Goal: Task Accomplishment & Management: Manage account settings

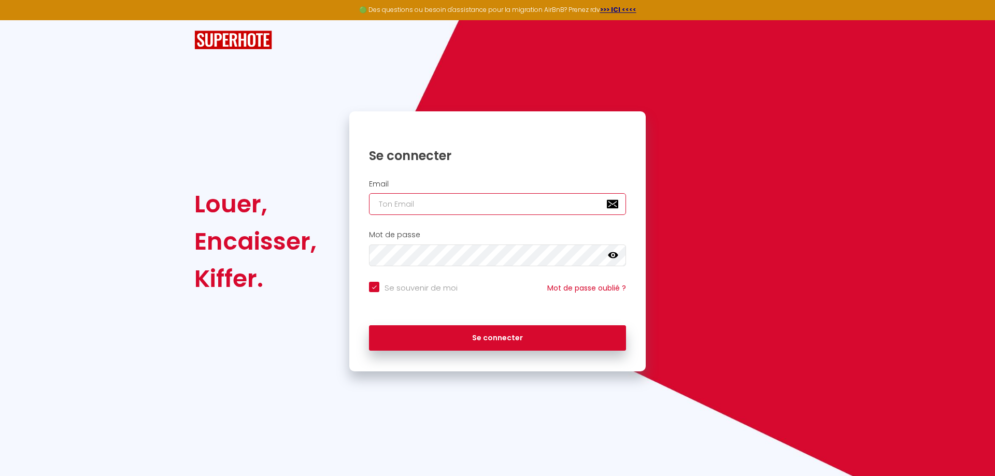
click at [419, 204] on input "email" at bounding box center [497, 204] width 257 height 22
type input "[EMAIL_ADDRESS][DOMAIN_NAME]"
checkbox input "true"
drag, startPoint x: 412, startPoint y: 203, endPoint x: 310, endPoint y: 200, distance: 102.1
click at [311, 201] on div "Louer, Encaisser, Kiffer. Se connecter Email [EMAIL_ADDRESS][DOMAIN_NAME] Mot d…" at bounding box center [498, 241] width 620 height 260
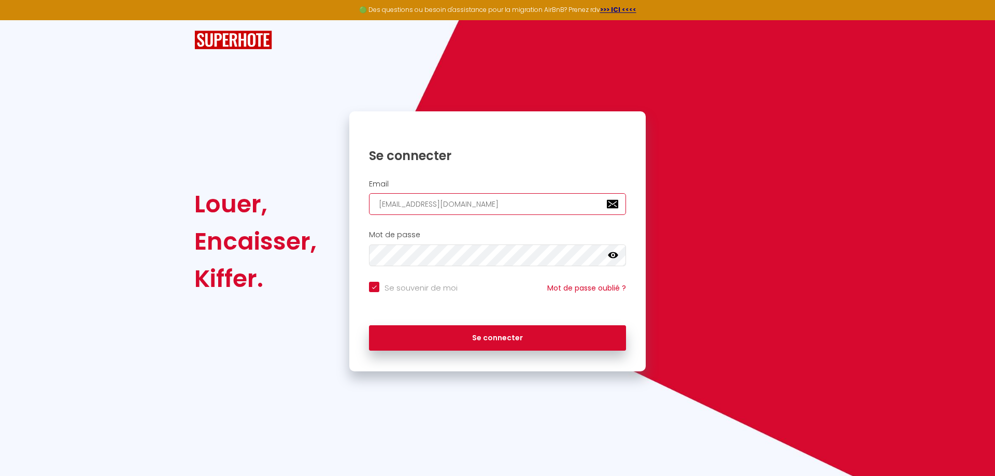
type input "e"
checkbox input "true"
type input "ed"
checkbox input "true"
type input "ede"
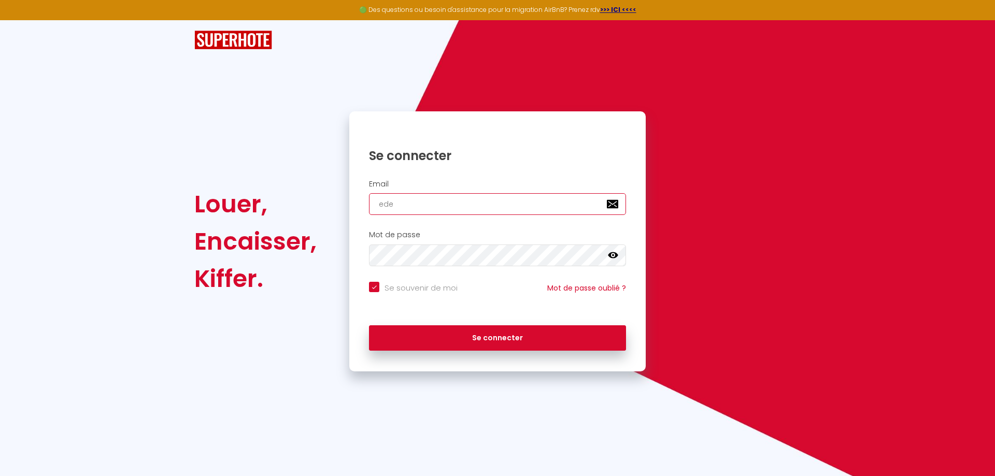
checkbox input "true"
type input "eden"
checkbox input "true"
type input "eden-"
checkbox input "true"
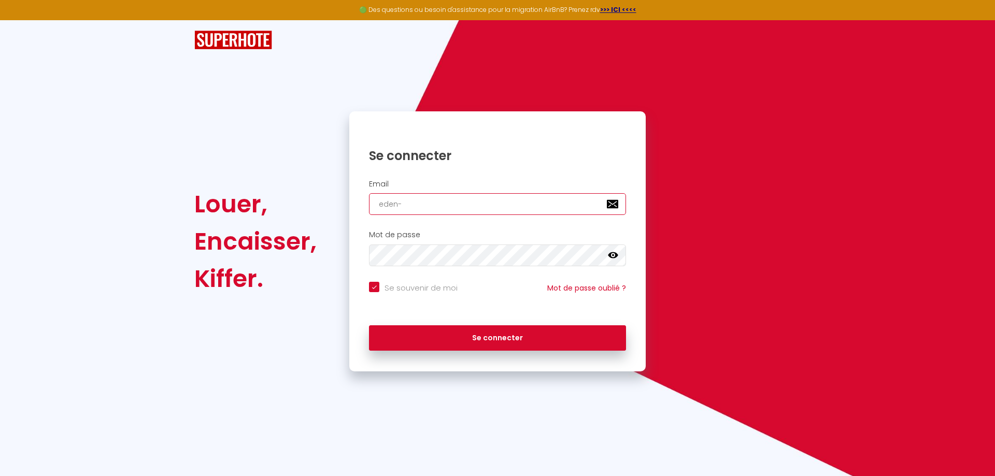
type input "eden-a"
checkbox input "true"
type input "eden-at"
checkbox input "true"
type input "eden-at-"
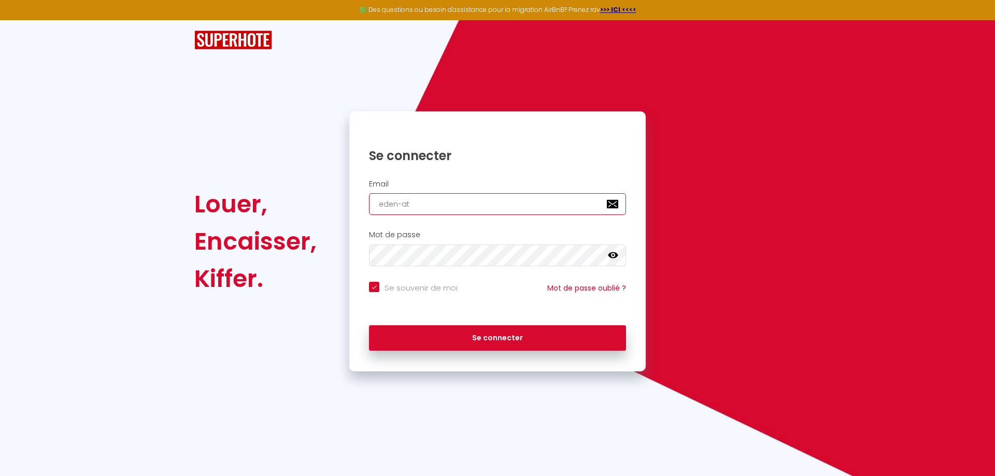
checkbox input "true"
type input "eden-at-h"
checkbox input "true"
type input "eden-at-ho"
checkbox input "true"
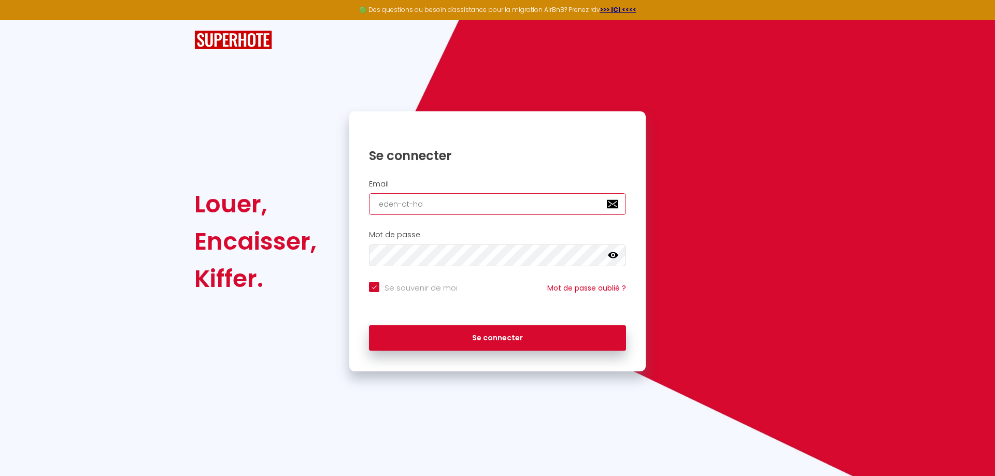
type input "eden-at-hom"
checkbox input "true"
type input "eden-at-home"
checkbox input "true"
type input "eden-at-home@"
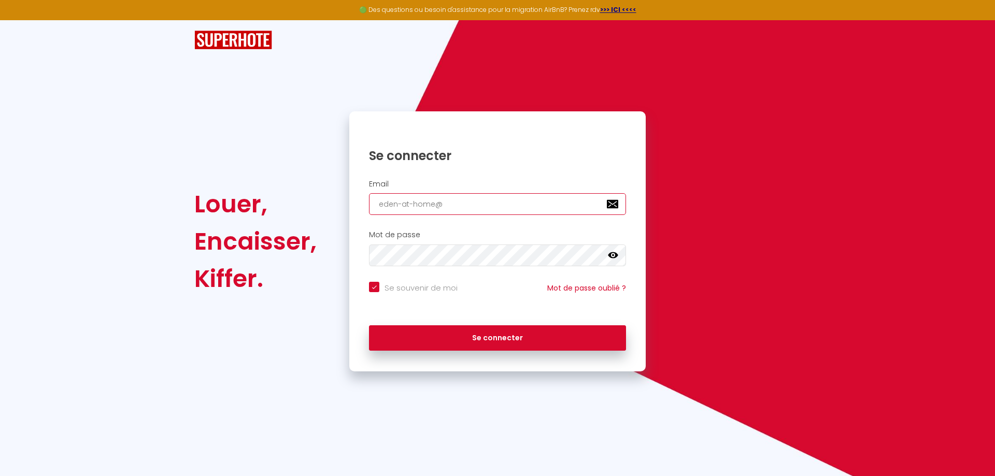
checkbox input "true"
type input "eden-at-home@h"
checkbox input "true"
type input "eden-at-home@ho"
checkbox input "true"
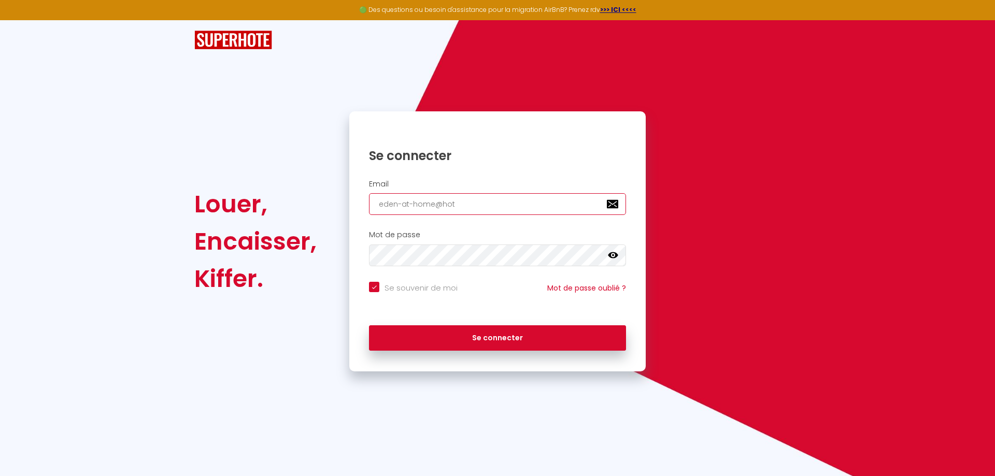
type input "eden-at-home@hotr"
checkbox input "true"
type input "eden-at-home@hotrm"
checkbox input "true"
type input "eden-at-home@hotrma"
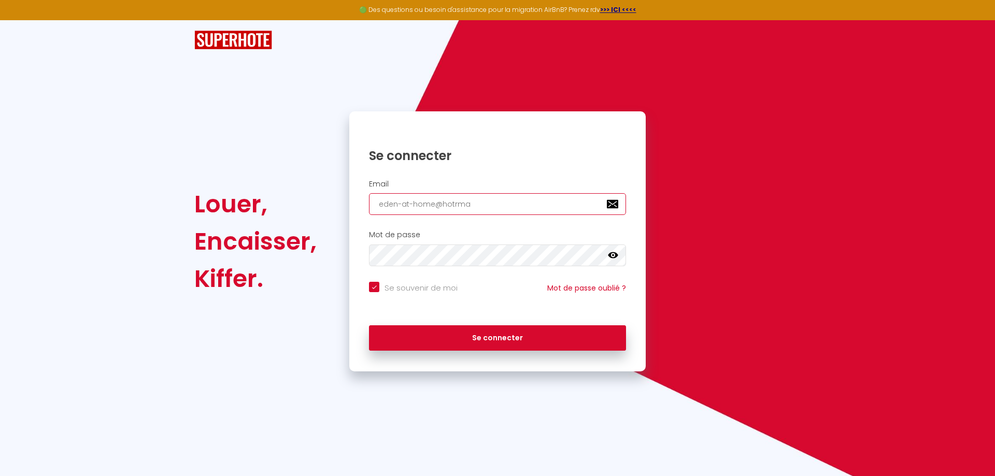
checkbox input "true"
type input "eden-at-home@hotrmai"
checkbox input "true"
type input "eden-at-home@hotrmail"
checkbox input "true"
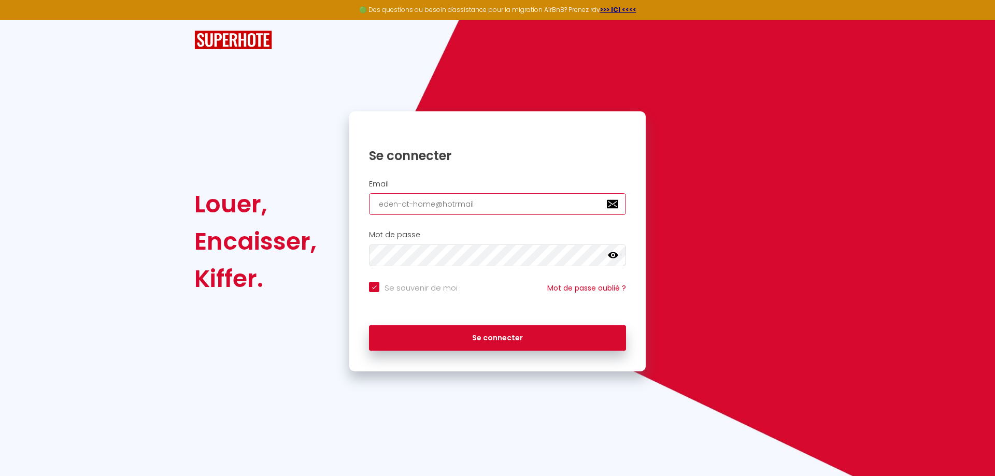
type input "eden-at-home@hotrmail."
checkbox input "true"
type input "eden-at-home@hotrmail.c"
checkbox input "true"
type input "[EMAIL_ADDRESS][DOMAIN_NAME]"
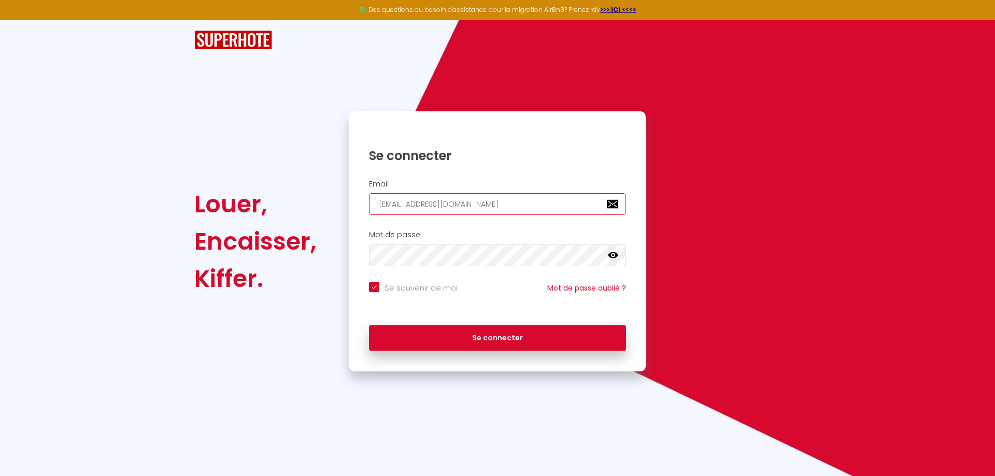
checkbox input "true"
type input "[EMAIL_ADDRESS][DOMAIN_NAME]"
checkbox input "true"
type input "[EMAIL_ADDRESS][DOMAIN_NAME]"
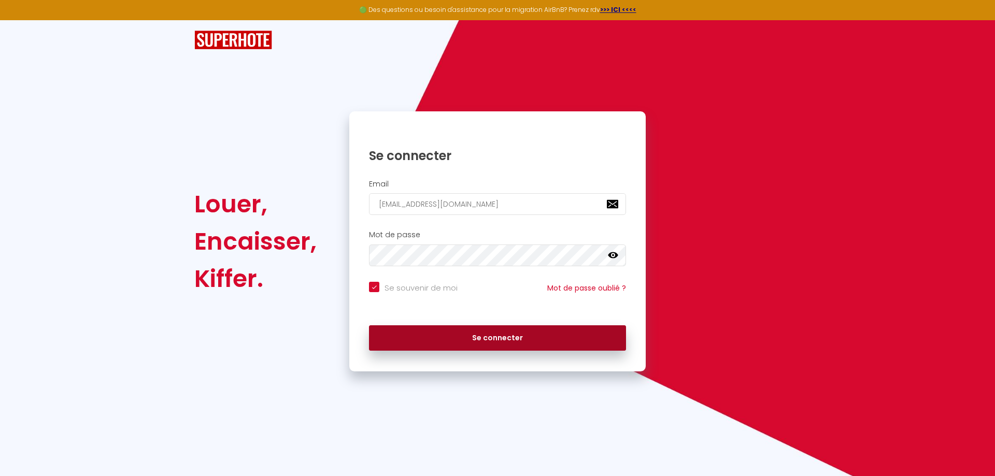
click at [477, 327] on button "Se connecter" at bounding box center [497, 338] width 257 height 26
checkbox input "true"
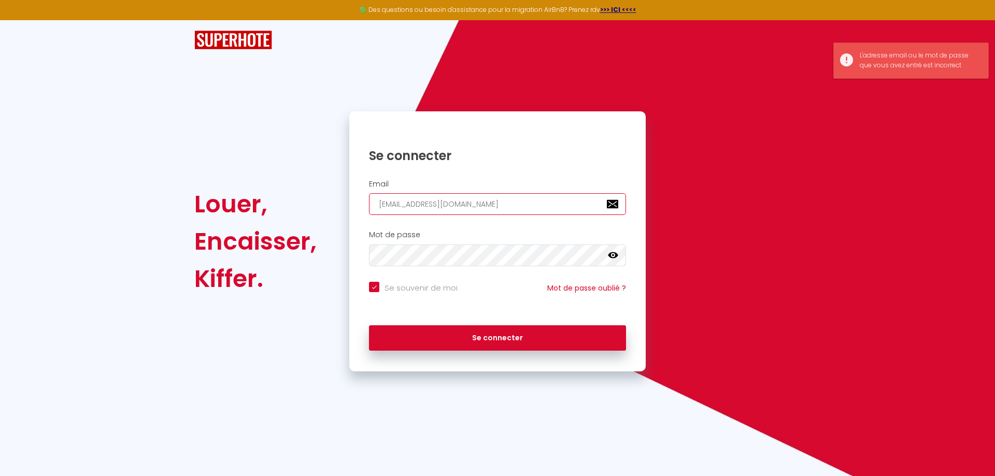
click at [452, 205] on input "[EMAIL_ADDRESS][DOMAIN_NAME]" at bounding box center [497, 204] width 257 height 22
type input "[EMAIL_ADDRESS][DOMAIN_NAME]"
checkbox input "true"
type input "[EMAIL_ADDRESS][DOMAIN_NAME]"
click at [369, 325] on button "Se connecter" at bounding box center [497, 338] width 257 height 26
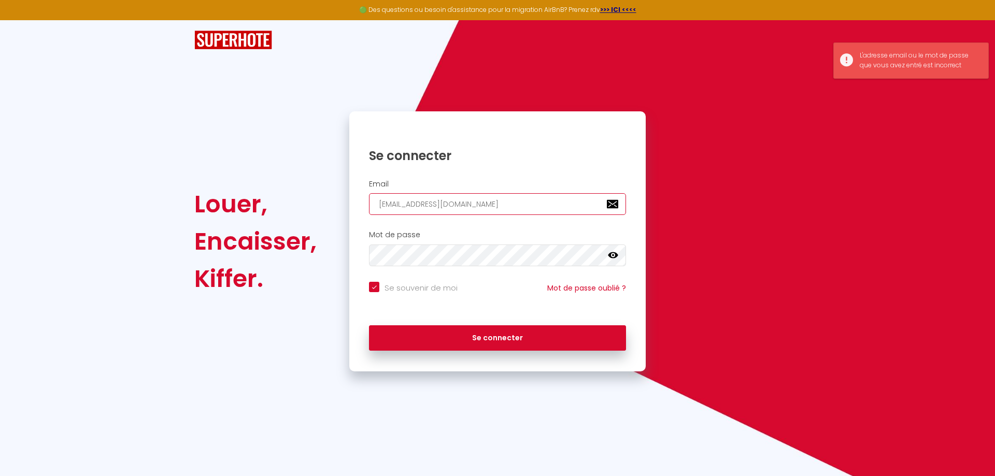
checkbox input "true"
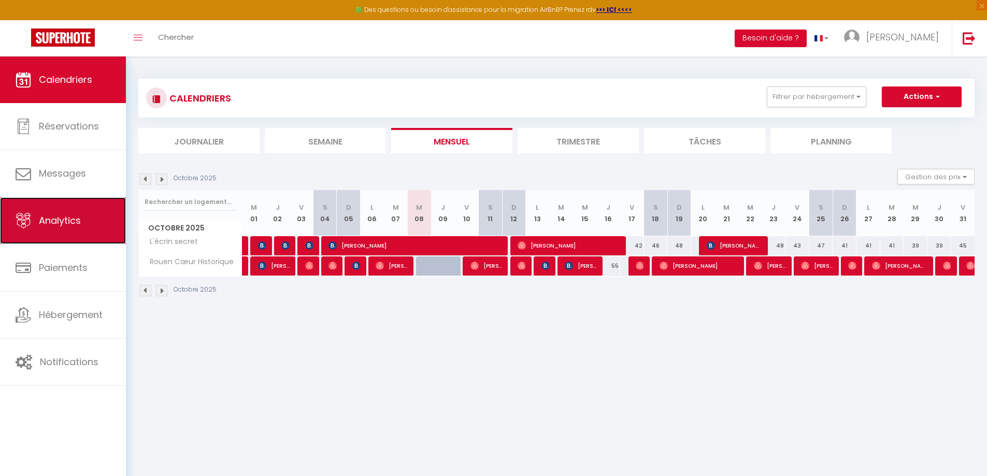
click at [69, 222] on span "Analytics" at bounding box center [60, 220] width 42 height 13
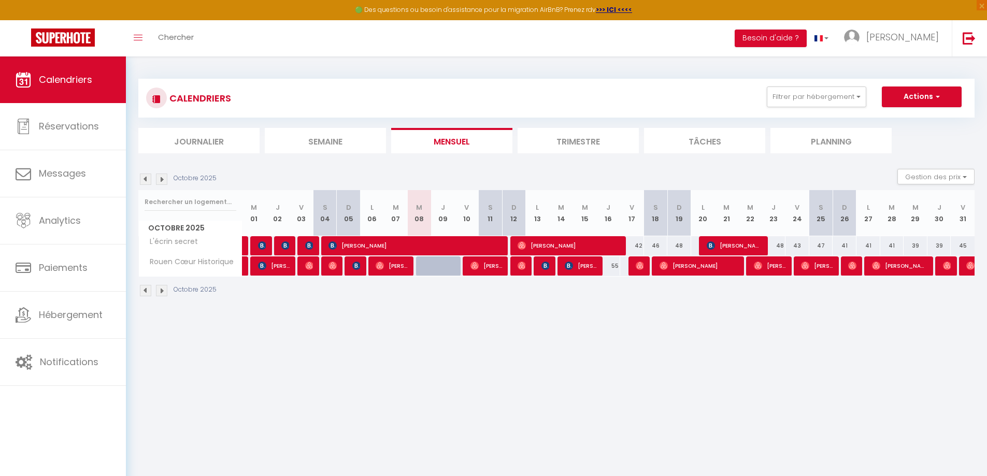
select select "2025"
select select "10"
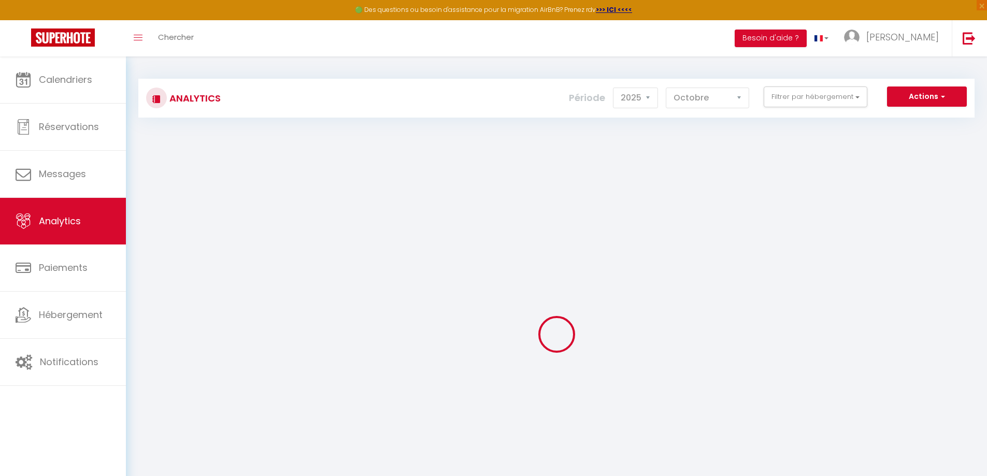
checkbox input "false"
checkbox Historique "false"
checkbox secret "false"
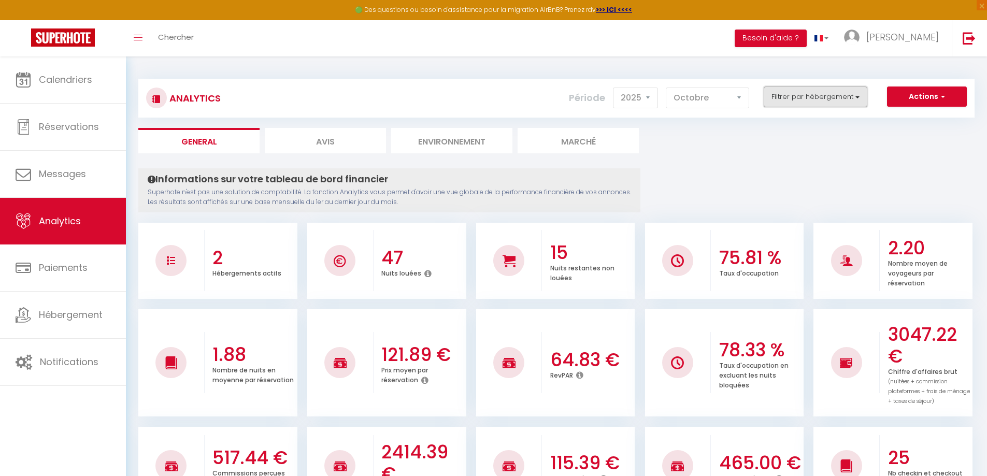
click at [843, 92] on button "Filtrer par hébergement" at bounding box center [816, 97] width 104 height 21
click at [307, 145] on li "Avis" at bounding box center [325, 140] width 121 height 25
select select "2025"
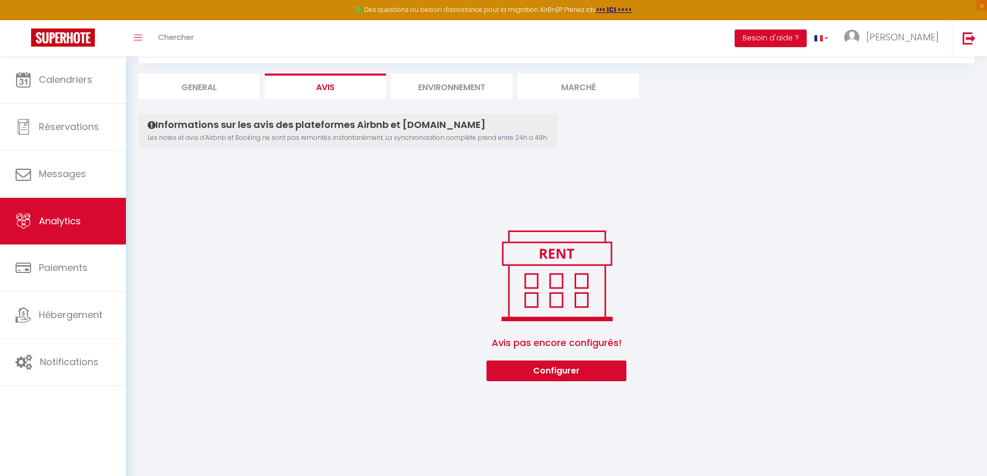
scroll to position [56, 0]
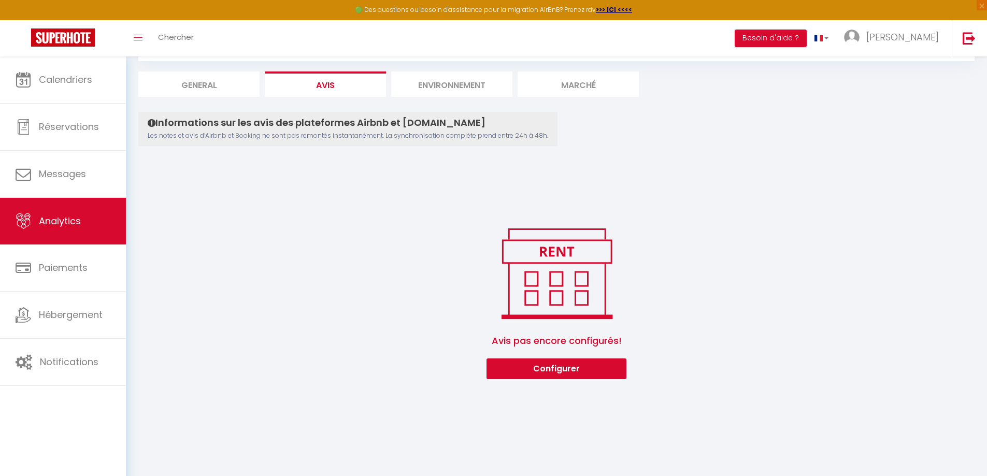
click at [570, 386] on div "Analytics Actions Ajouter des avis Ajouter des Alertes Génération SuperConcierg…" at bounding box center [556, 196] width 861 height 392
click at [561, 368] on button "Configurer" at bounding box center [556, 368] width 140 height 21
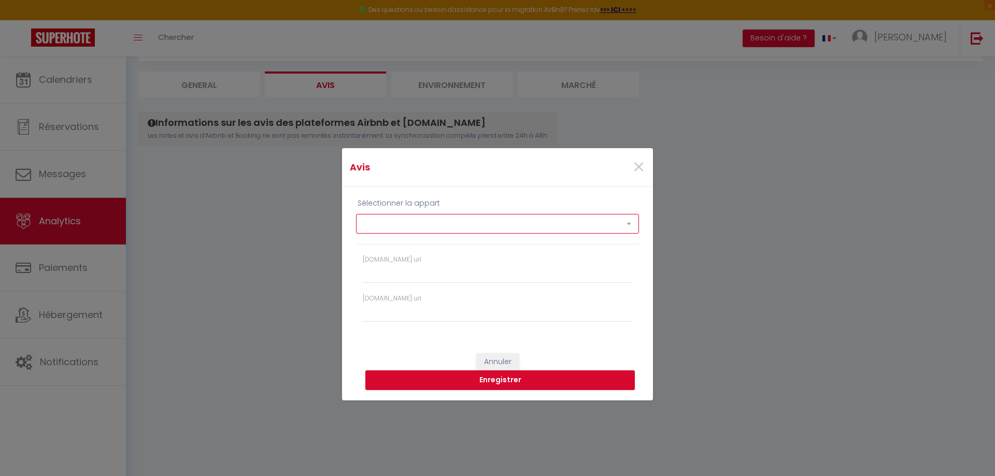
click at [448, 224] on select "Rouen Cœur Historique L'écrin secret" at bounding box center [497, 224] width 283 height 20
select select "67754"
click at [356, 214] on select "Rouen Cœur Historique L'écrin secret" at bounding box center [497, 224] width 283 height 20
click at [449, 274] on input "[DOMAIN_NAME] url" at bounding box center [497, 274] width 269 height 19
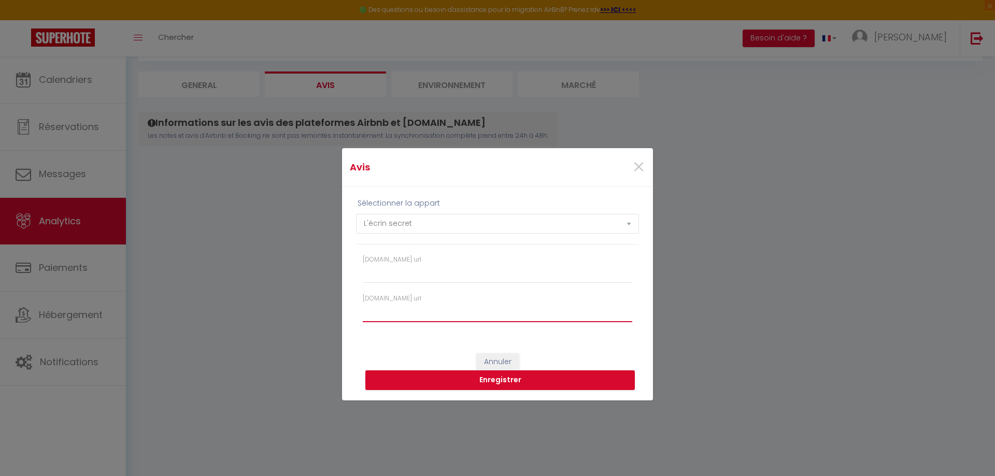
click at [426, 320] on input "[DOMAIN_NAME] url" at bounding box center [497, 313] width 269 height 19
paste input "[URL][DOMAIN_NAME]"
type input "[URL][DOMAIN_NAME]"
click at [494, 379] on button "Enregistrer" at bounding box center [499, 380] width 269 height 20
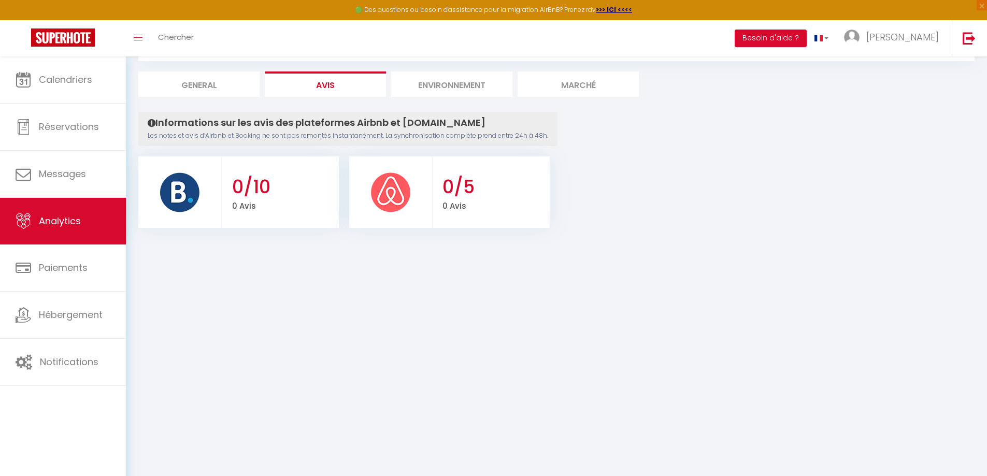
click at [206, 82] on li "General" at bounding box center [198, 83] width 121 height 25
select select "2025"
select select "10"
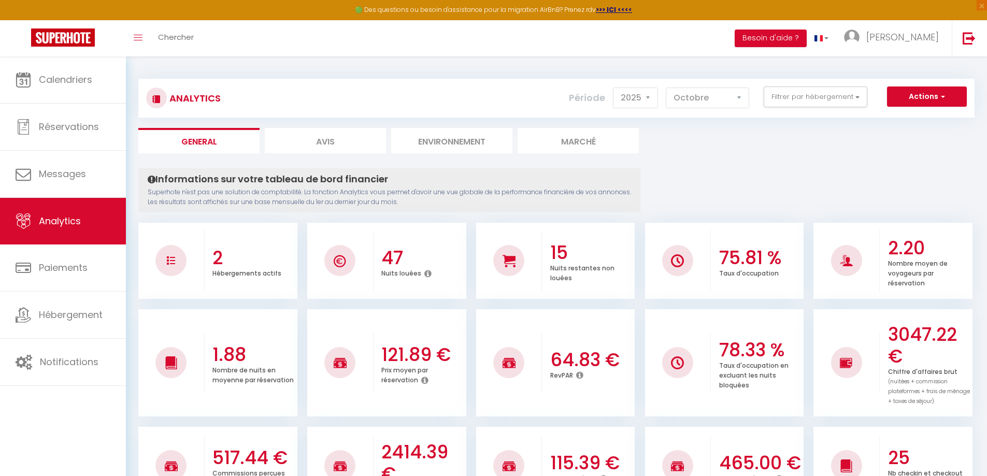
click at [318, 151] on li "Avis" at bounding box center [325, 140] width 121 height 25
select select "2025"
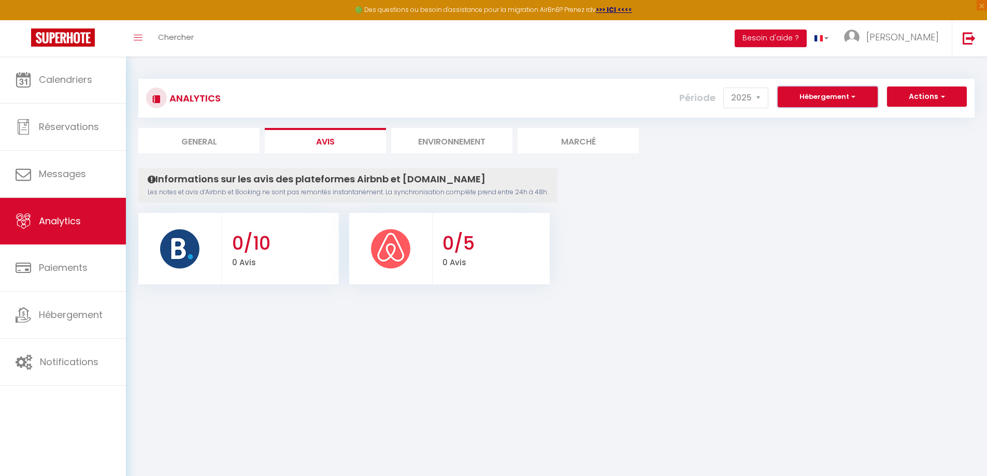
click at [830, 106] on button "Hébergement" at bounding box center [828, 97] width 100 height 21
click at [800, 140] on Historique "Rouen Cœur Historique" at bounding box center [856, 138] width 134 height 10
checkbox Historique "true"
click at [796, 165] on li "L'écrin secret" at bounding box center [856, 157] width 134 height 18
click at [820, 106] on button "Hébergement" at bounding box center [828, 97] width 100 height 21
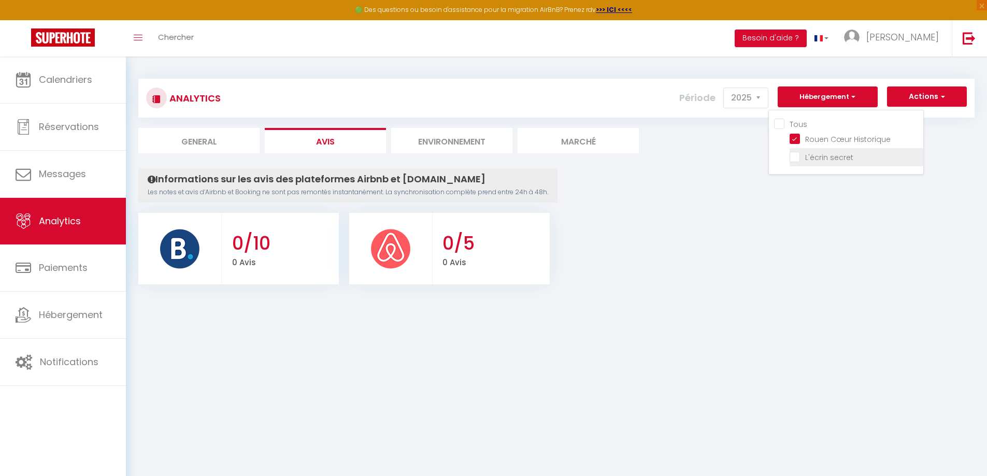
click at [795, 161] on secret "L'écrin secret" at bounding box center [856, 156] width 134 height 10
checkbox secret "true"
checkbox input "true"
click at [796, 141] on Historique "Rouen Cœur Historique" at bounding box center [856, 138] width 134 height 10
checkbox Historique "false"
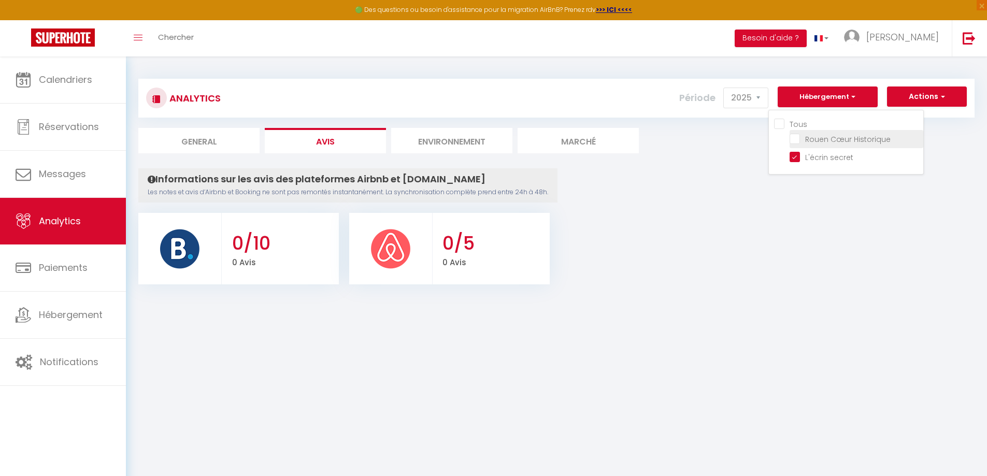
checkbox input "false"
click at [796, 141] on Historique "Rouen Cœur Historique" at bounding box center [856, 138] width 134 height 10
checkbox Historique "true"
click at [782, 124] on input "Tous" at bounding box center [848, 123] width 149 height 10
checkbox input "false"
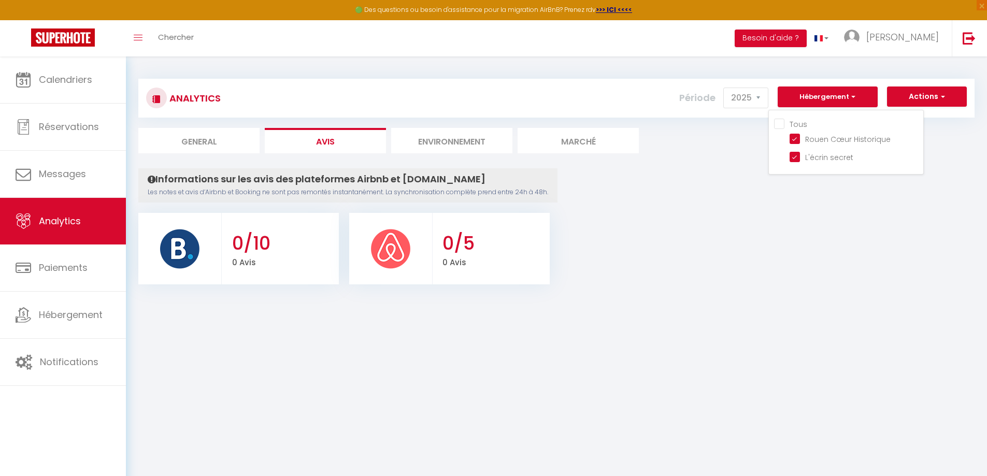
checkbox Historique "false"
checkbox secret "false"
click at [702, 245] on ul "0/10 0 Avis 0/5 0 Avis" at bounding box center [556, 247] width 836 height 74
click at [457, 143] on li "Environnement" at bounding box center [451, 140] width 121 height 25
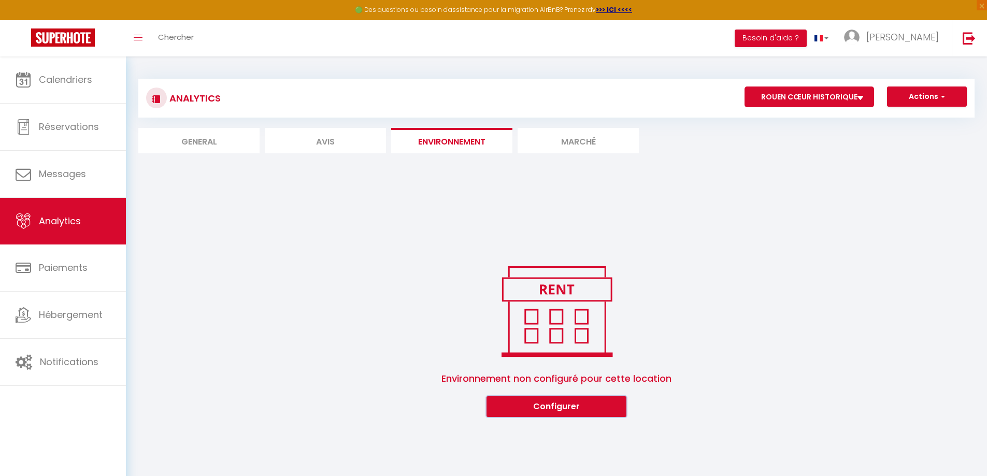
click at [504, 400] on button "Configurer" at bounding box center [556, 406] width 140 height 21
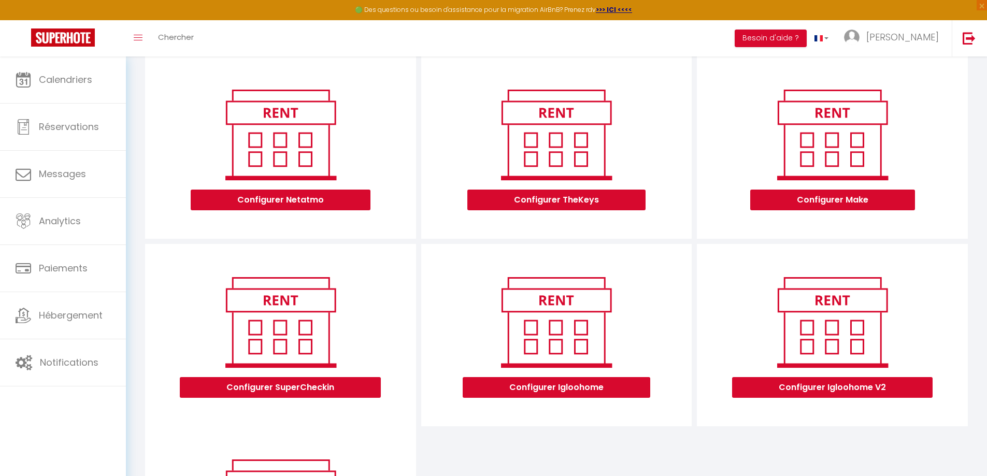
scroll to position [155, 0]
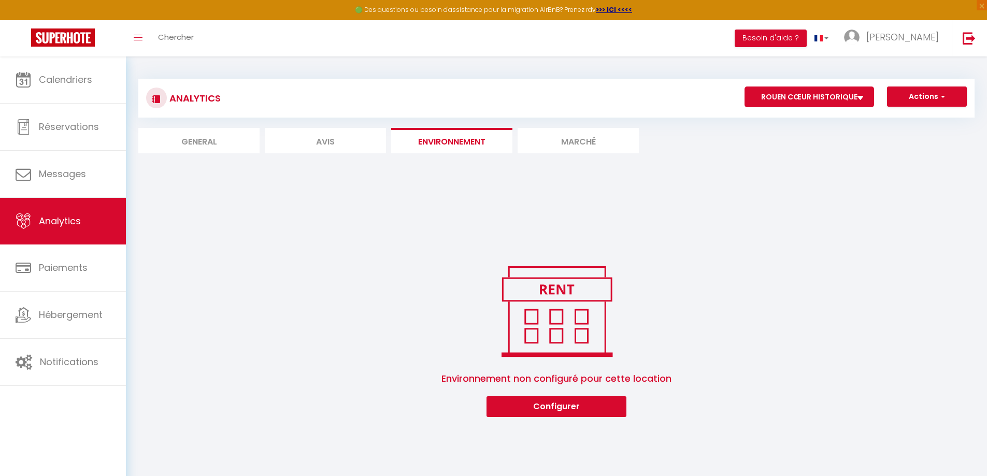
click at [587, 139] on li "Marché" at bounding box center [578, 140] width 121 height 25
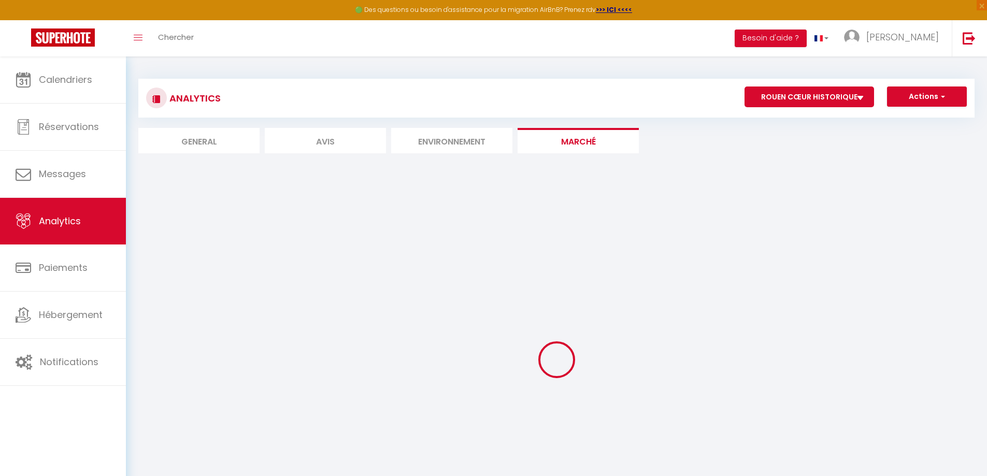
select select "76201"
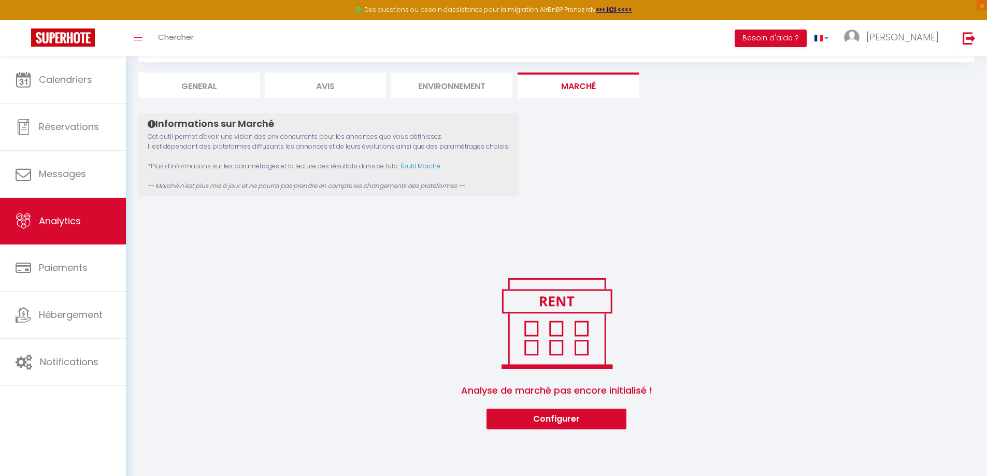
scroll to position [56, 0]
click at [583, 414] on button "Configurer" at bounding box center [556, 418] width 140 height 21
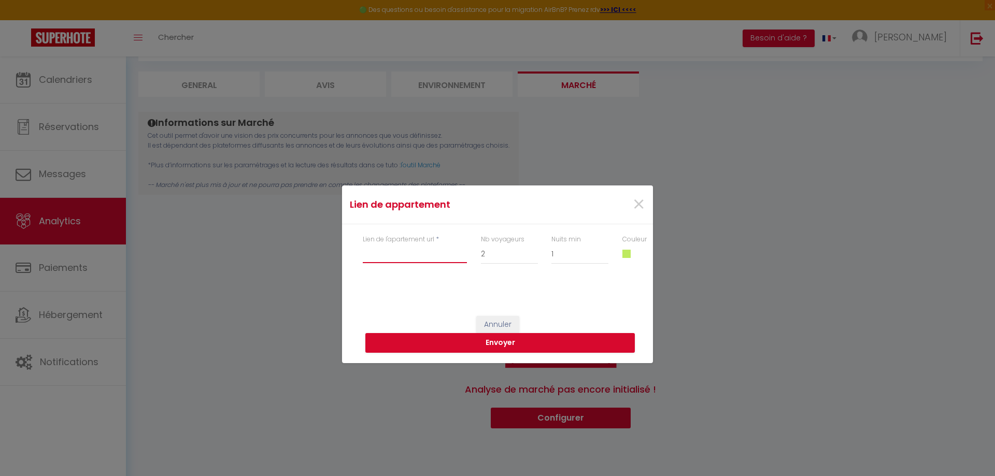
click at [397, 251] on input "Lien de l'apartement url" at bounding box center [415, 254] width 104 height 19
click at [635, 203] on span "×" at bounding box center [638, 204] width 13 height 31
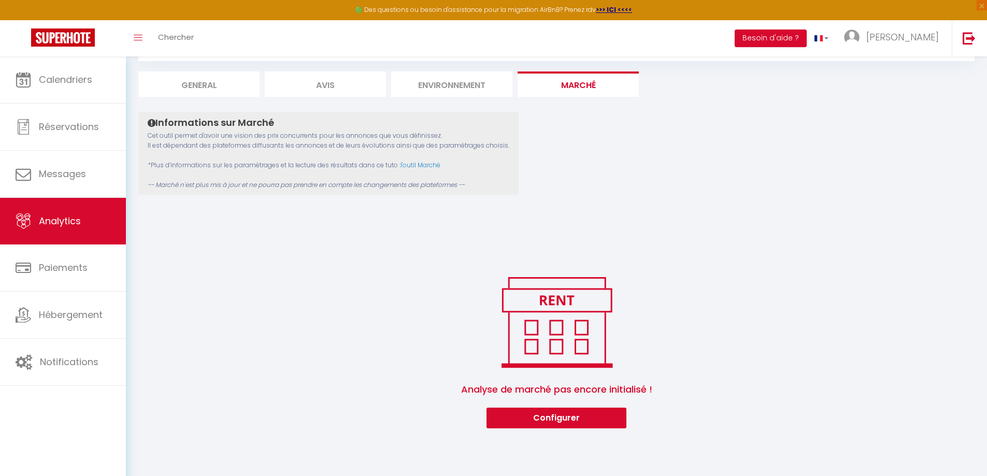
scroll to position [0, 0]
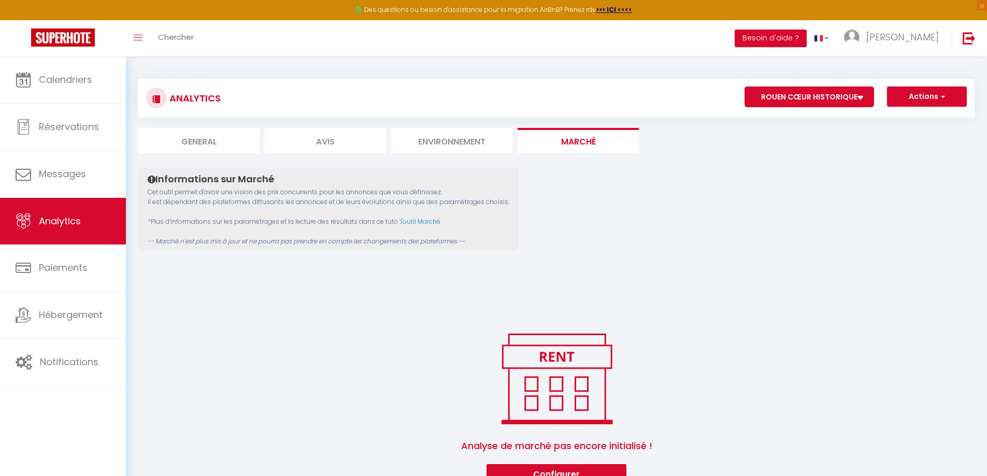
click at [204, 138] on li "General" at bounding box center [198, 140] width 121 height 25
select select "2025"
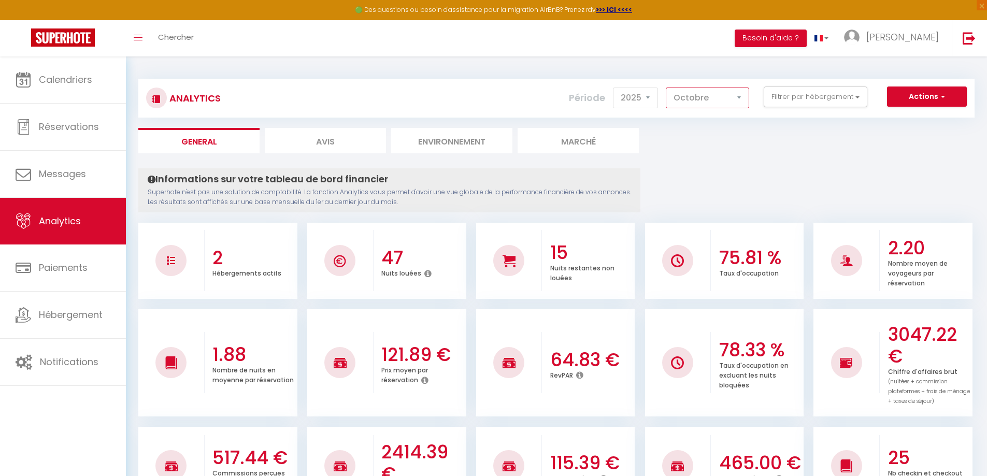
click at [725, 99] on select "[PERSON_NAME] Mars Avril Mai Juin Juillet Août Septembre Octobre Novembre Décem…" at bounding box center [707, 98] width 83 height 21
select select "9"
click at [666, 88] on select "[PERSON_NAME] Mars Avril Mai Juin Juillet Août Septembre Octobre Novembre Décem…" at bounding box center [707, 98] width 83 height 21
checkbox input "false"
checkbox Historique "false"
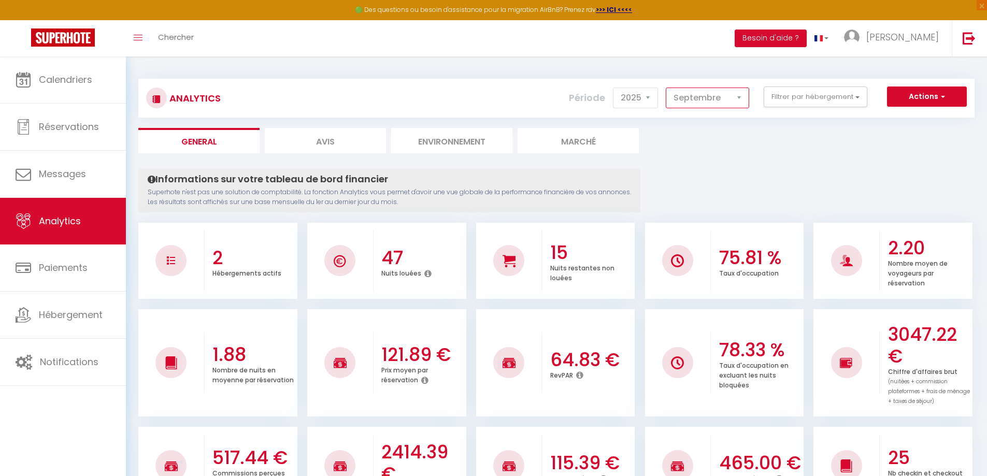
checkbox secret "false"
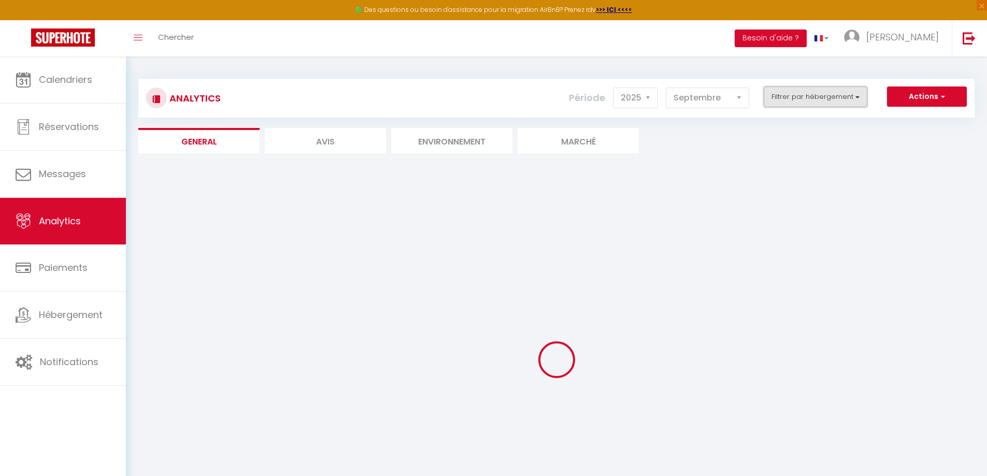
click at [848, 103] on button "Filtrer par hébergement" at bounding box center [816, 97] width 104 height 21
checkbox input "false"
checkbox Historique "false"
checkbox secret "false"
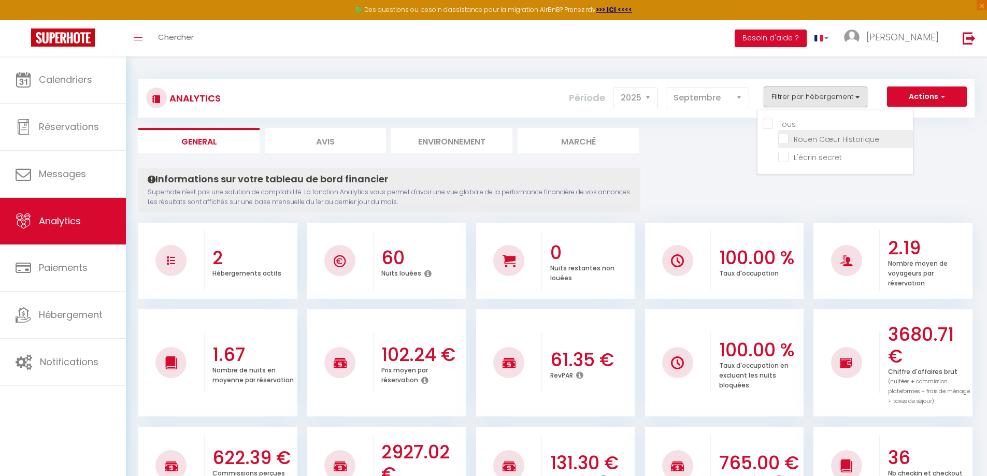
click at [786, 139] on Historique "checkbox" at bounding box center [845, 138] width 135 height 10
checkbox Historique "true"
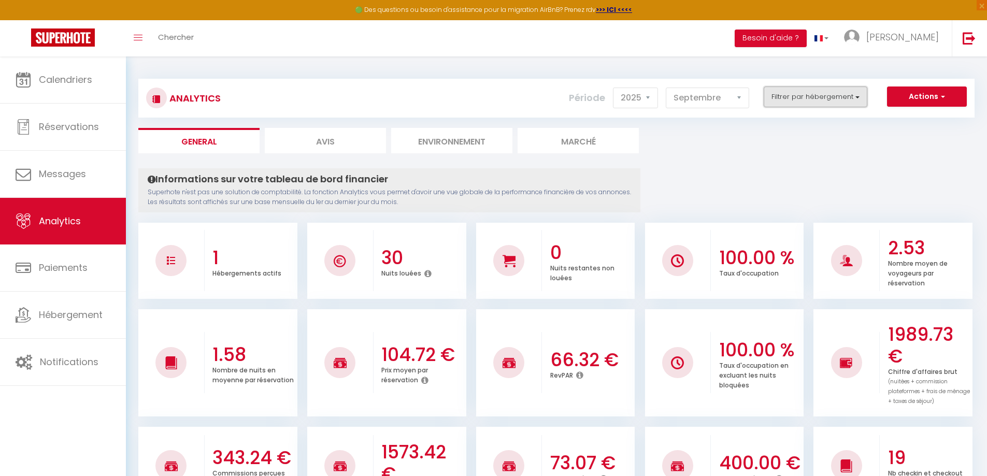
click at [792, 104] on button "Filtrer par hébergement" at bounding box center [816, 97] width 104 height 21
click at [792, 103] on button "Filtrer par hébergement" at bounding box center [816, 97] width 104 height 21
click at [799, 105] on button "Filtrer par hébergement" at bounding box center [816, 97] width 104 height 21
click at [730, 146] on ul "General Avis Environnement Marché" at bounding box center [556, 140] width 836 height 25
click at [842, 99] on button "Filtrer par hébergement" at bounding box center [816, 97] width 104 height 21
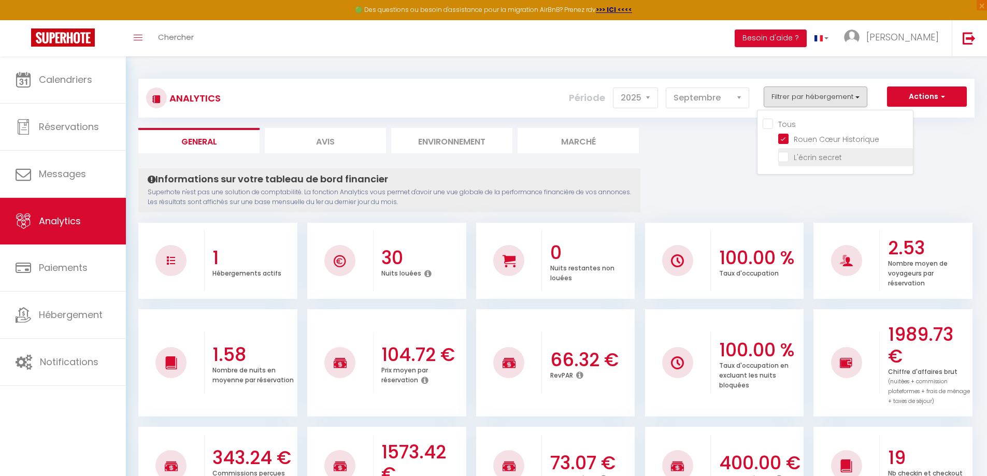
click at [786, 157] on secret "checkbox" at bounding box center [845, 156] width 135 height 10
checkbox secret "true"
checkbox input "true"
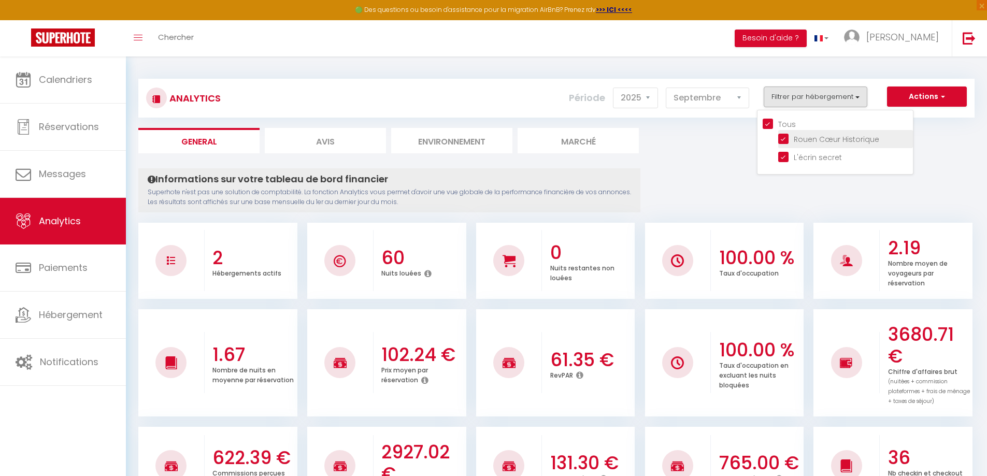
click at [782, 142] on Historique "checkbox" at bounding box center [845, 138] width 135 height 10
checkbox Historique "false"
checkbox input "false"
click at [782, 140] on Historique "checkbox" at bounding box center [845, 138] width 135 height 10
checkbox Historique "true"
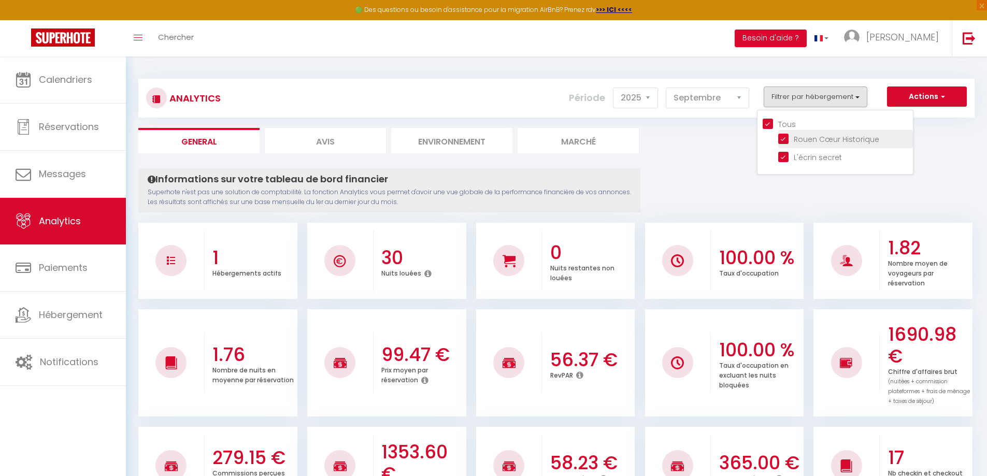
checkbox input "true"
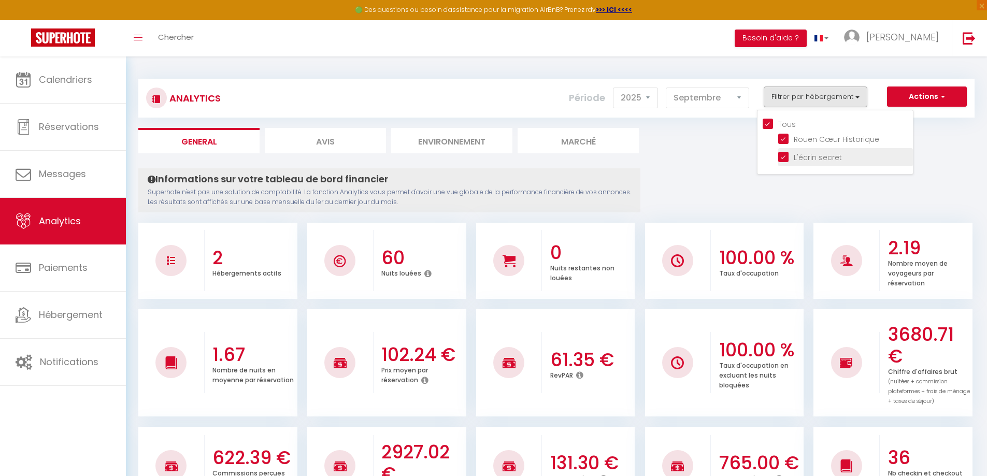
click at [784, 160] on secret "checkbox" at bounding box center [845, 156] width 135 height 10
checkbox secret "false"
checkbox input "false"
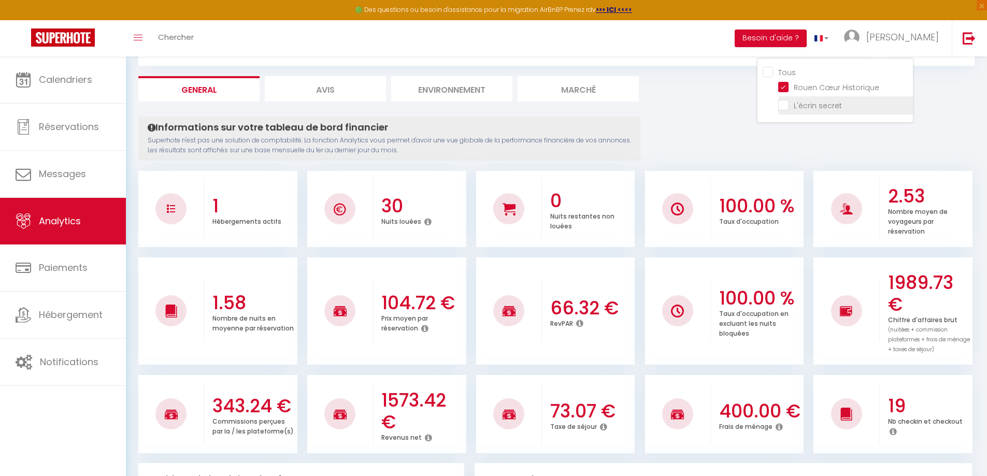
click at [783, 110] on secret "checkbox" at bounding box center [845, 104] width 135 height 10
checkbox secret "true"
checkbox input "true"
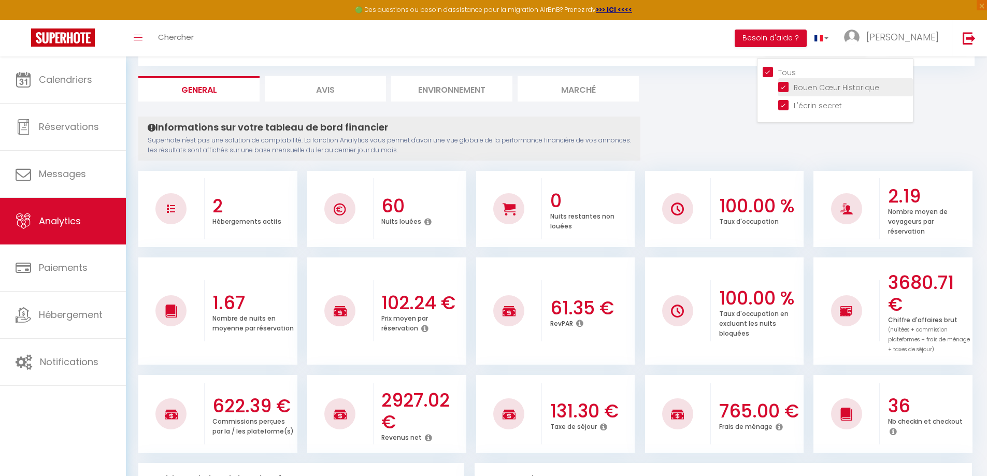
click at [785, 87] on Historique "checkbox" at bounding box center [845, 86] width 135 height 10
checkbox Historique "false"
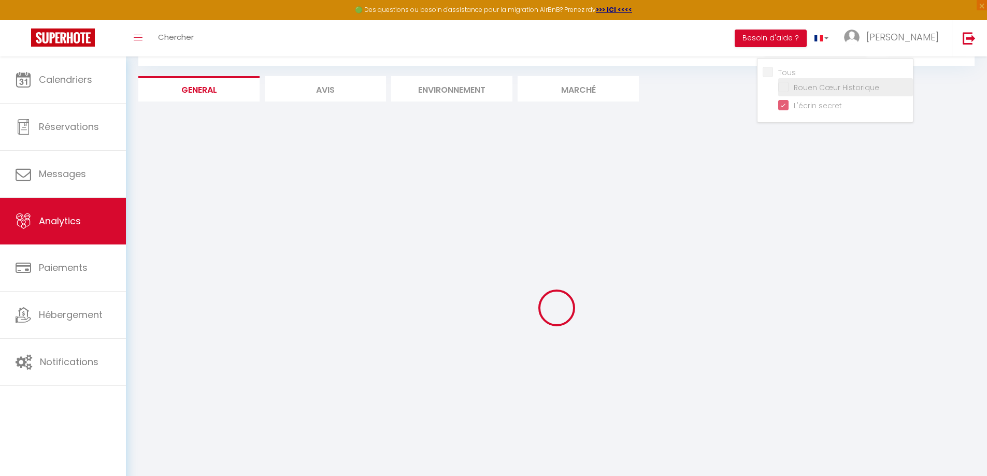
checkbox input "false"
